Goal: Navigation & Orientation: Understand site structure

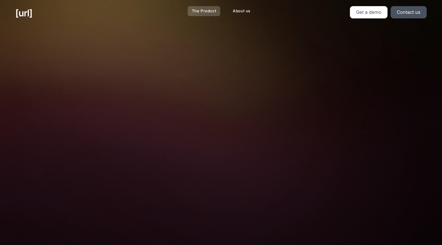
click at [208, 9] on link "The Product" at bounding box center [204, 11] width 33 height 10
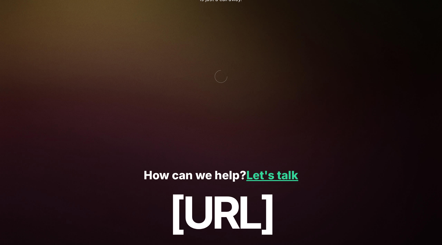
scroll to position [1274, 0]
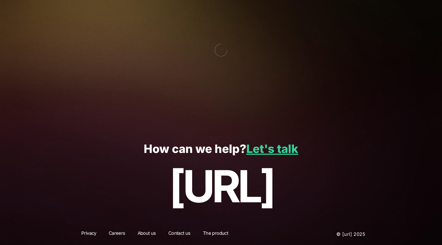
click at [143, 235] on link "About us" at bounding box center [147, 234] width 28 height 9
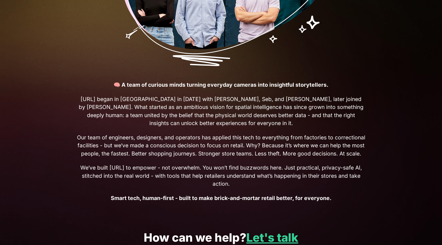
scroll to position [219, 0]
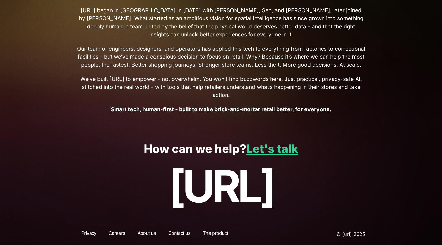
click at [215, 233] on link "The product" at bounding box center [215, 234] width 35 height 9
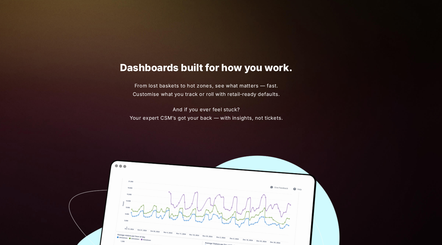
scroll to position [798, 0]
